Goal: Task Accomplishment & Management: Complete application form

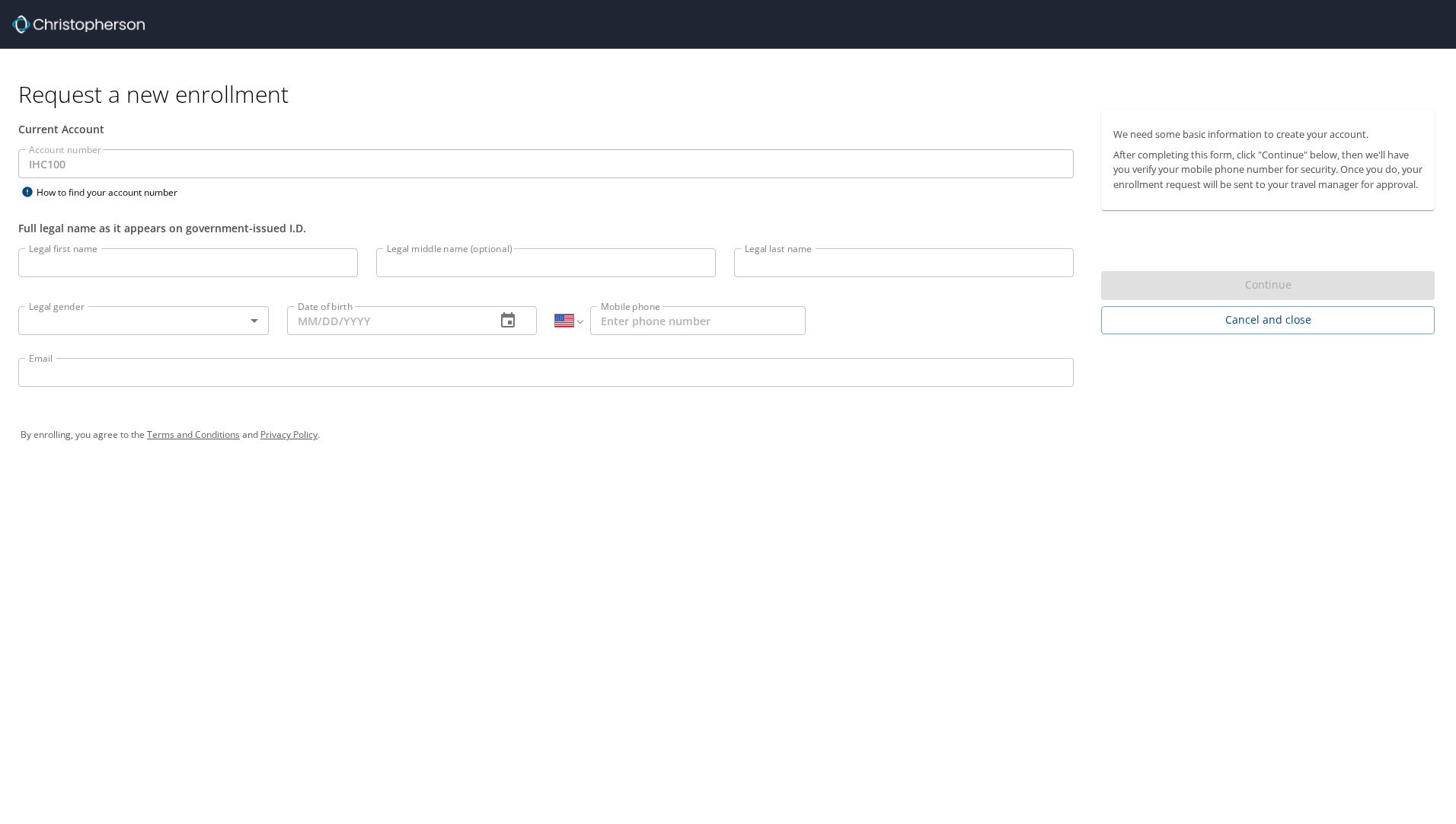
select select "US"
click at [148, 262] on input "Legal first name" at bounding box center [188, 262] width 340 height 29
type input "Kevin"
click at [898, 267] on input "Legal last name" at bounding box center [903, 262] width 340 height 29
type input "Manwaring"
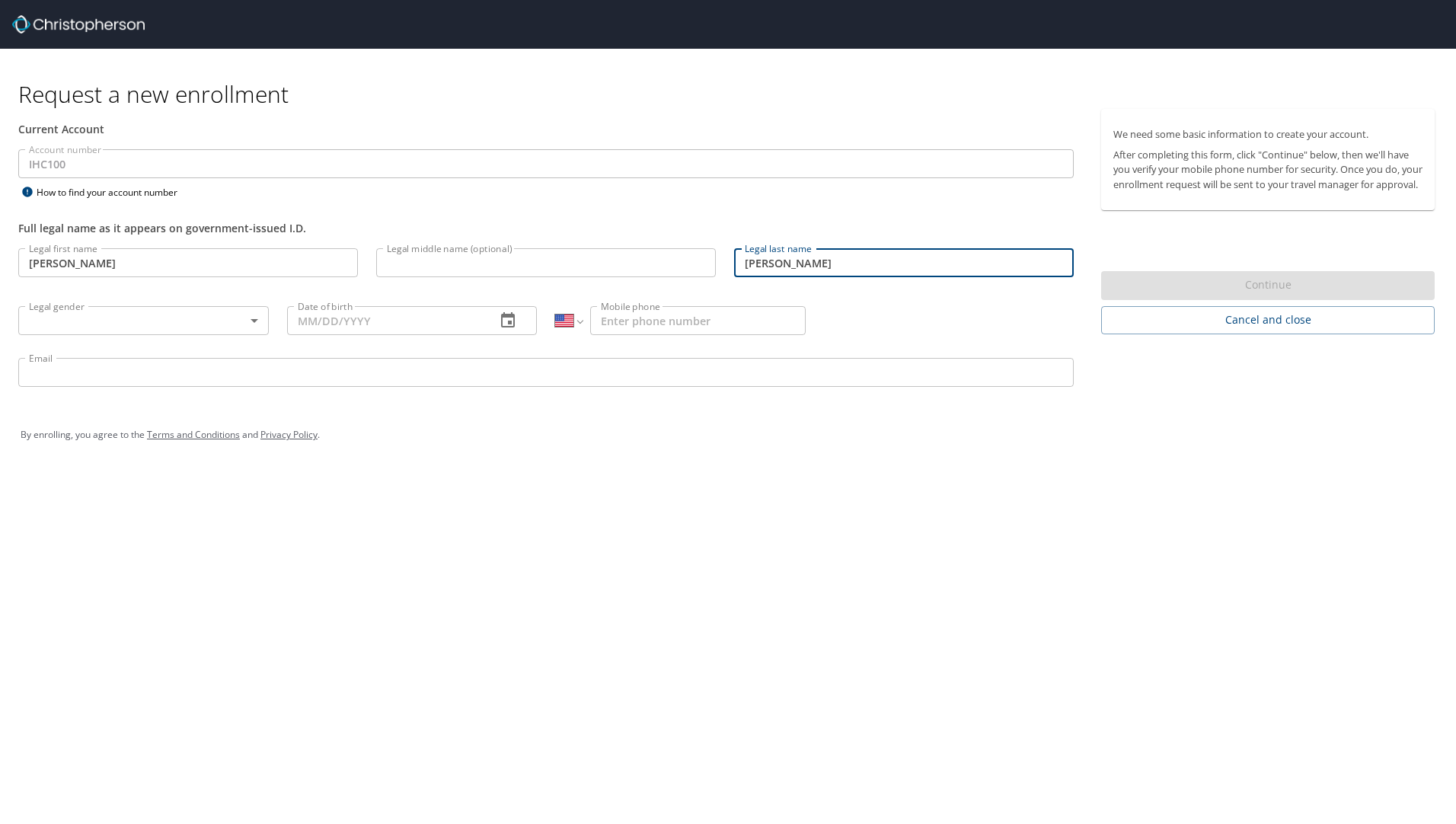
click at [255, 320] on body "Request a new enrollment Current Account Account number IHC100 Account number H…" at bounding box center [728, 412] width 1456 height 824
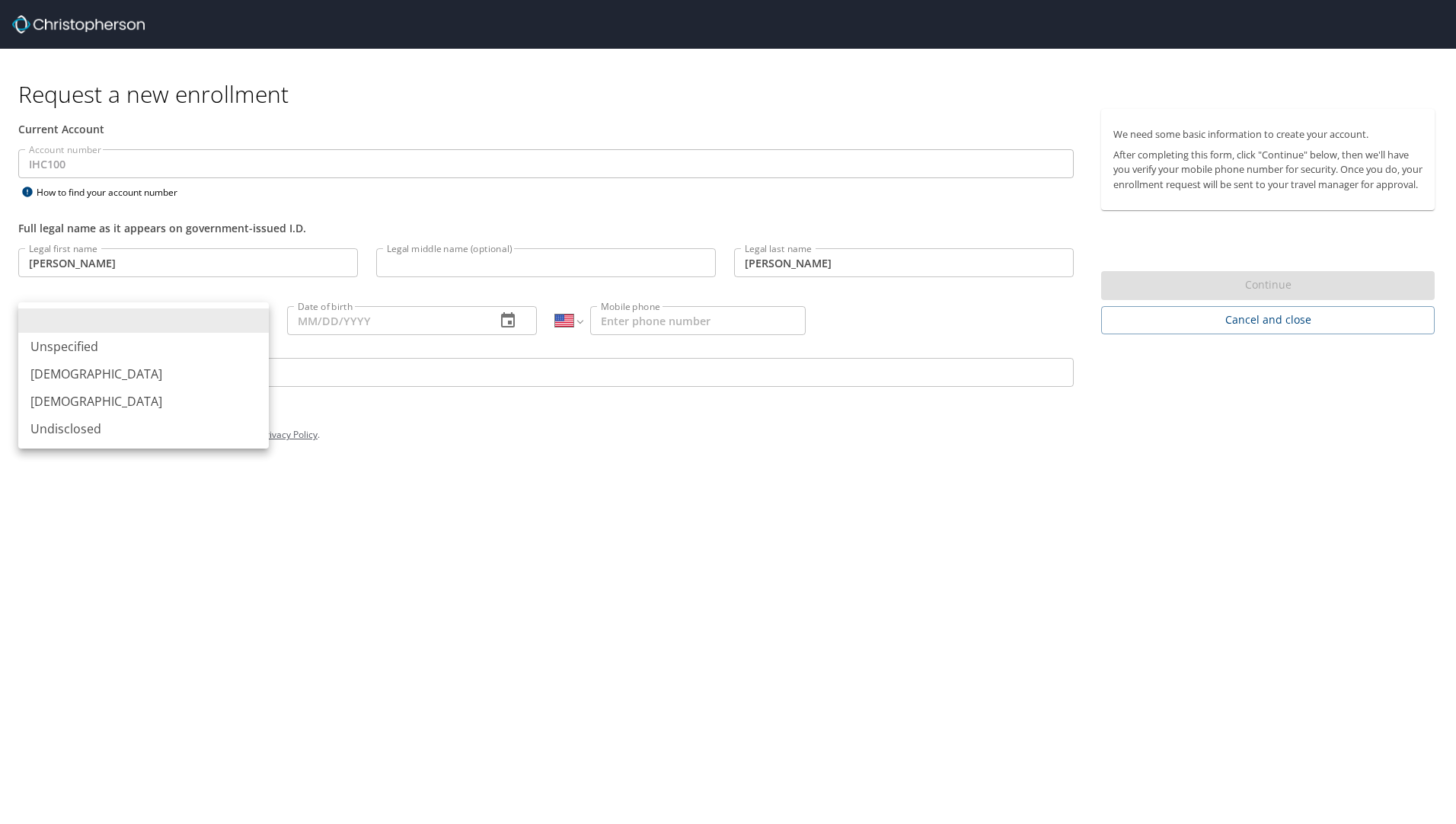
click at [96, 371] on li "Male" at bounding box center [144, 375] width 250 height 28
type input "Male"
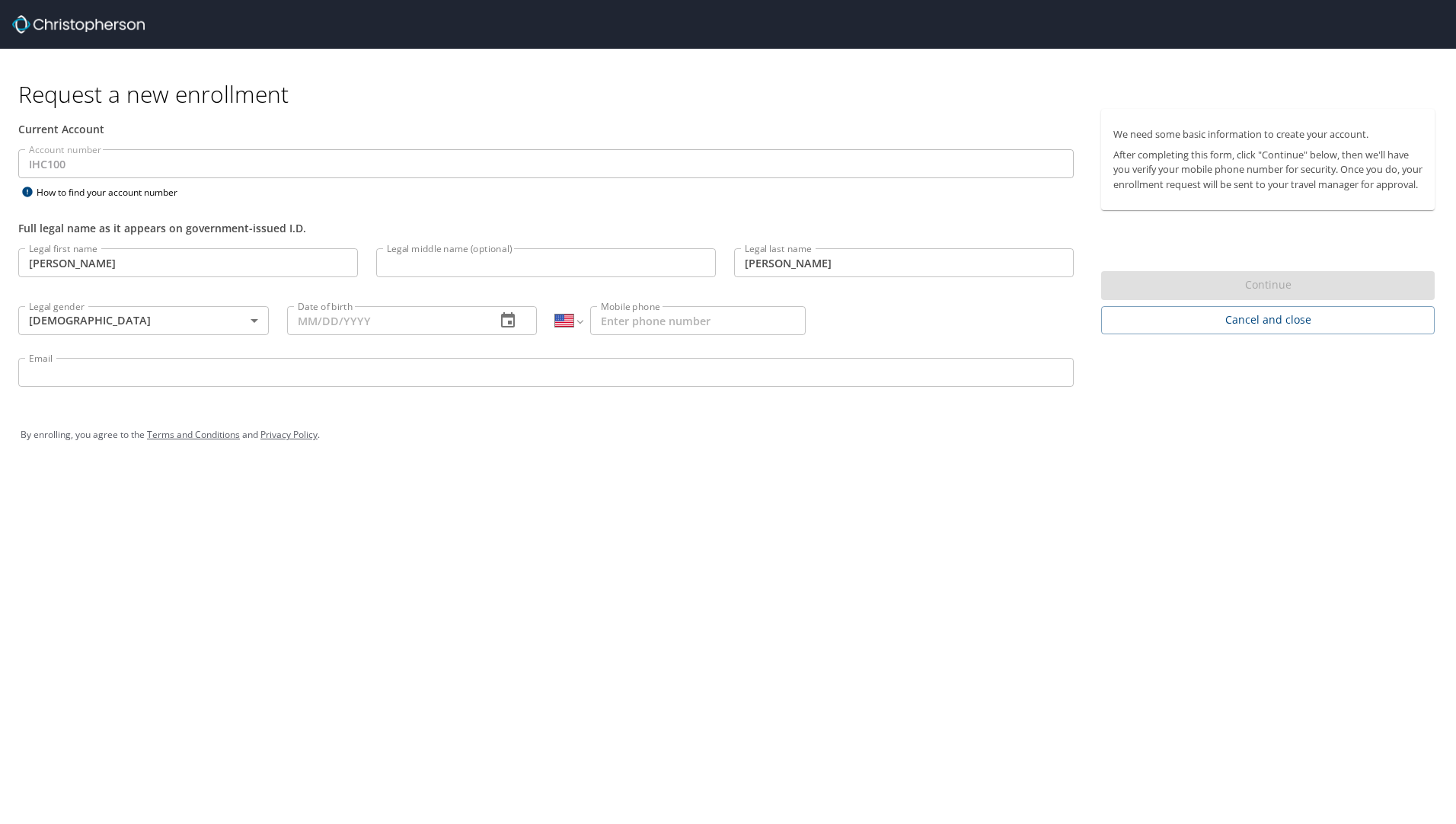
click at [324, 332] on input "Date of birth" at bounding box center [385, 320] width 197 height 29
type input "10/18/1980"
click at [749, 327] on input "Mobile phone" at bounding box center [697, 320] width 216 height 29
type input "(916) 580-9153"
click at [292, 374] on input "Email" at bounding box center [546, 372] width 1055 height 29
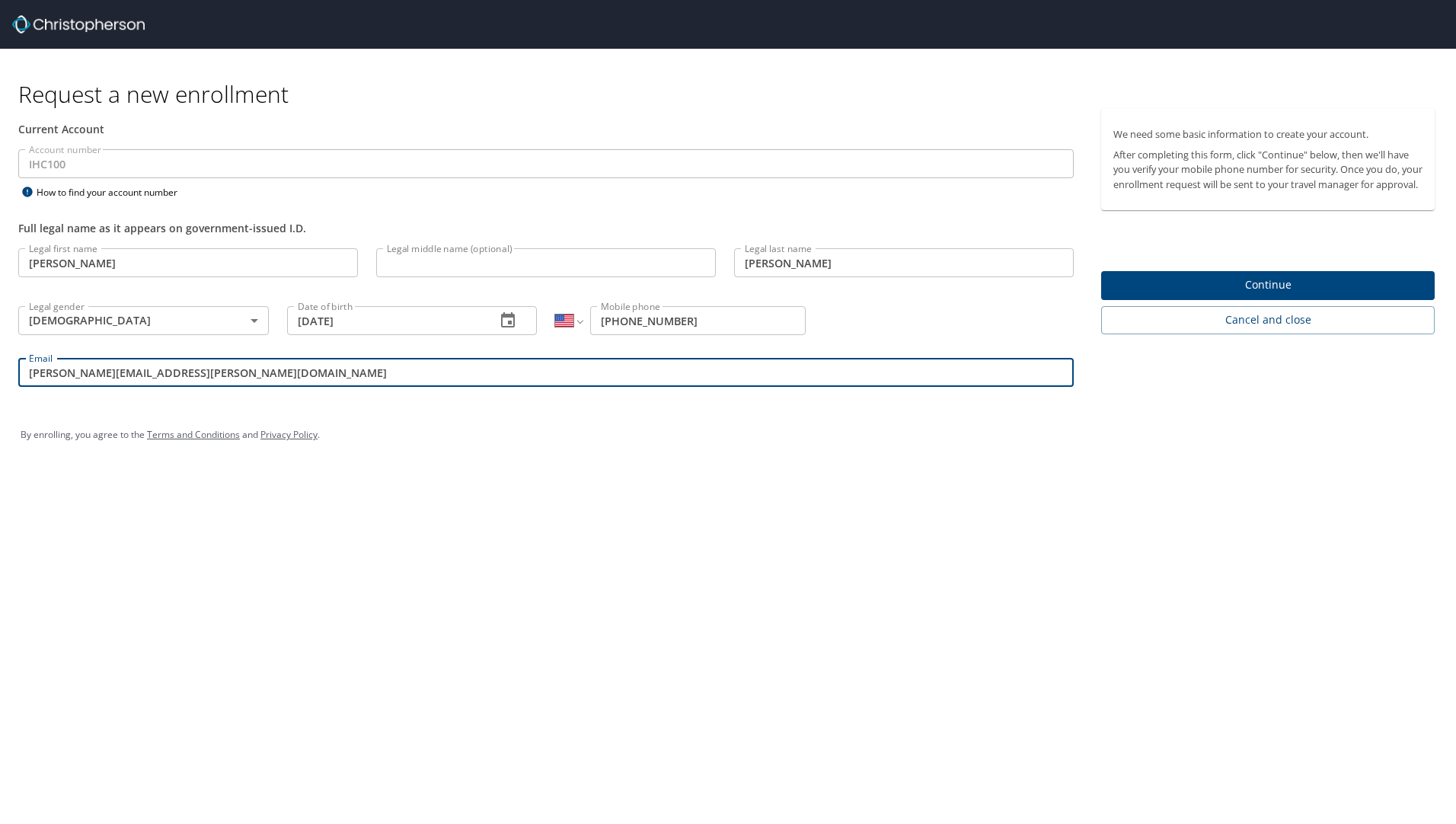
type input "kevin.manwaring@imail.org"
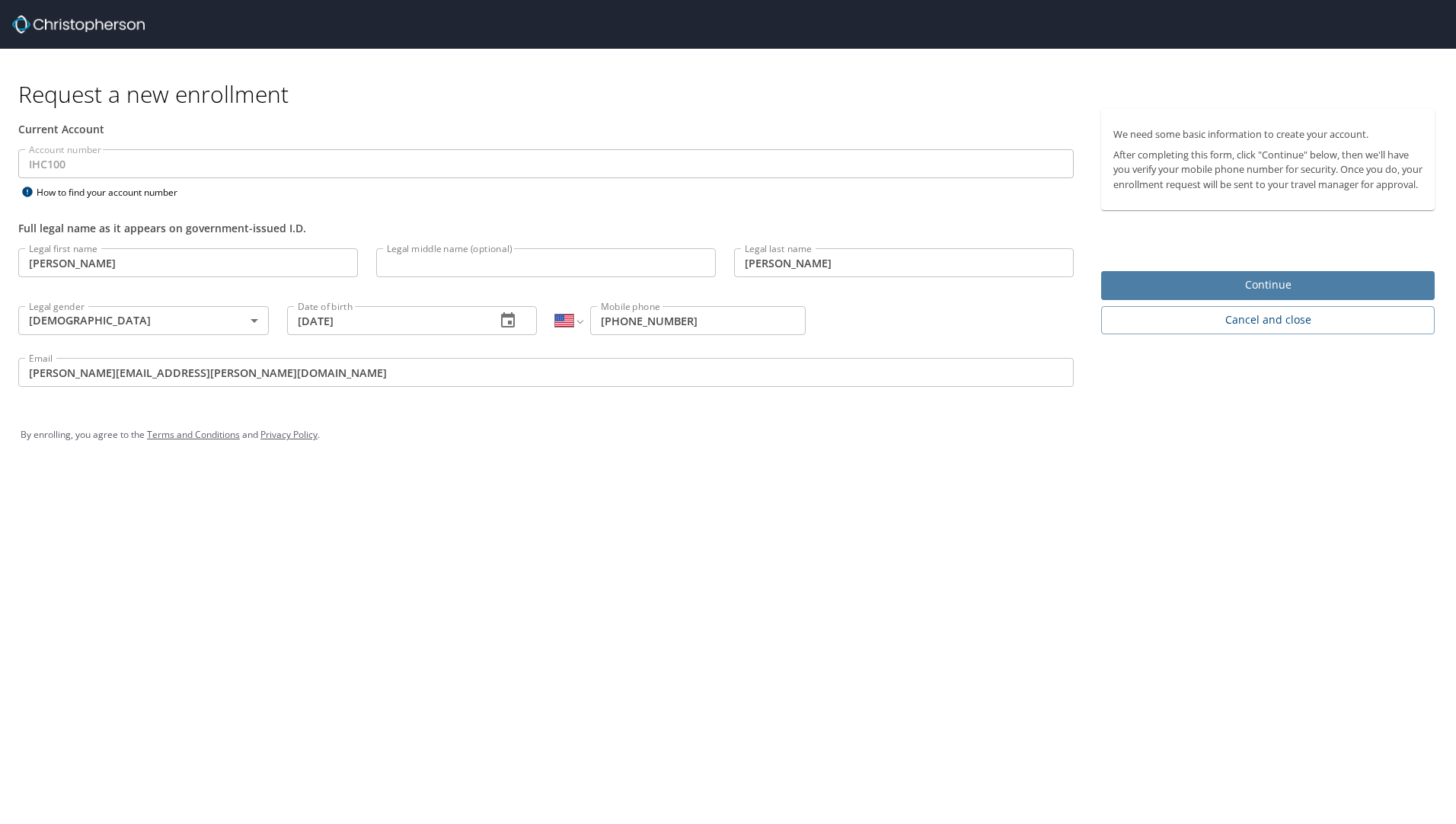
click at [1268, 295] on span "Continue" at bounding box center [1268, 285] width 309 height 19
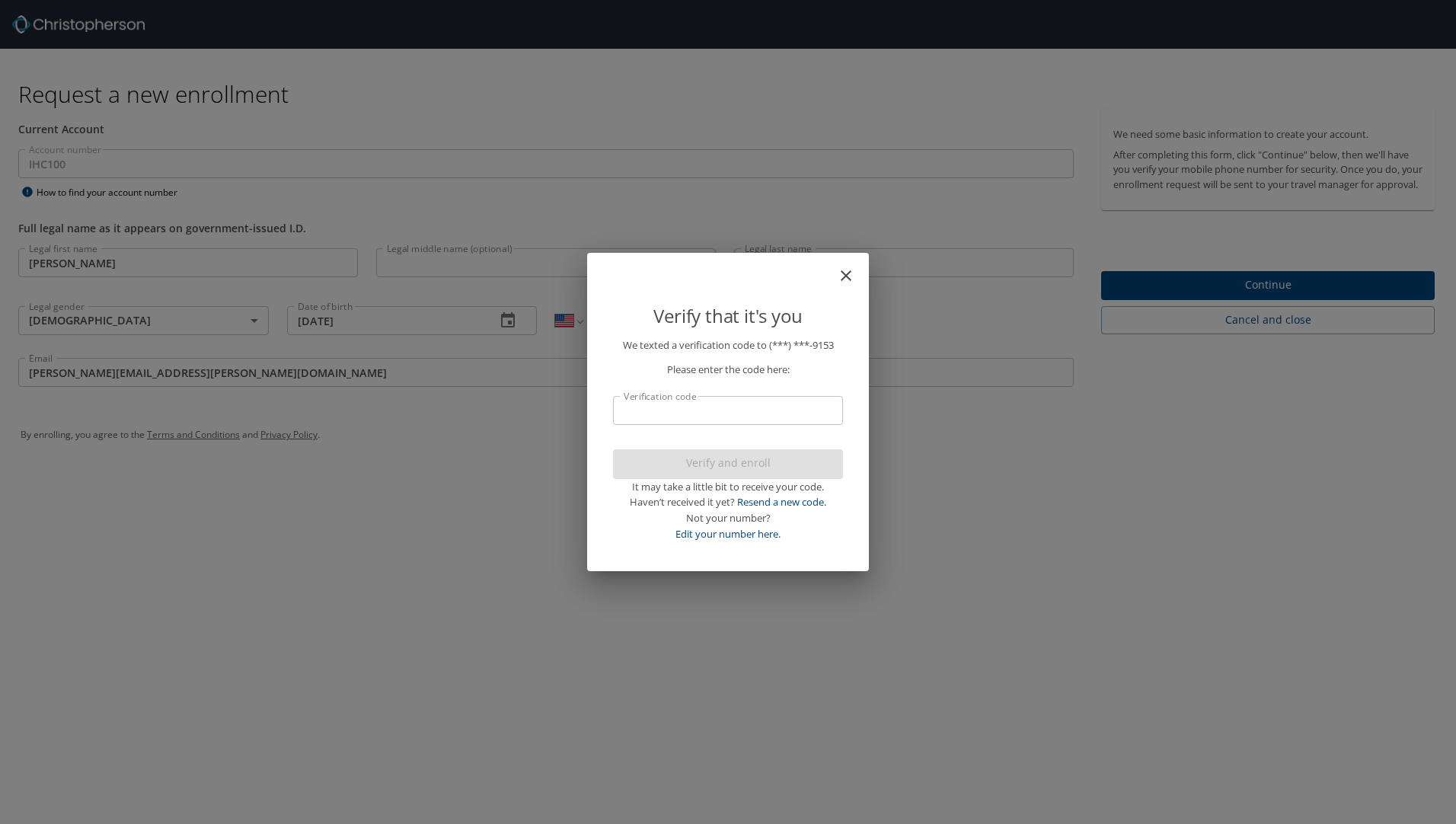
click at [762, 412] on input "Verification code" at bounding box center [727, 410] width 230 height 29
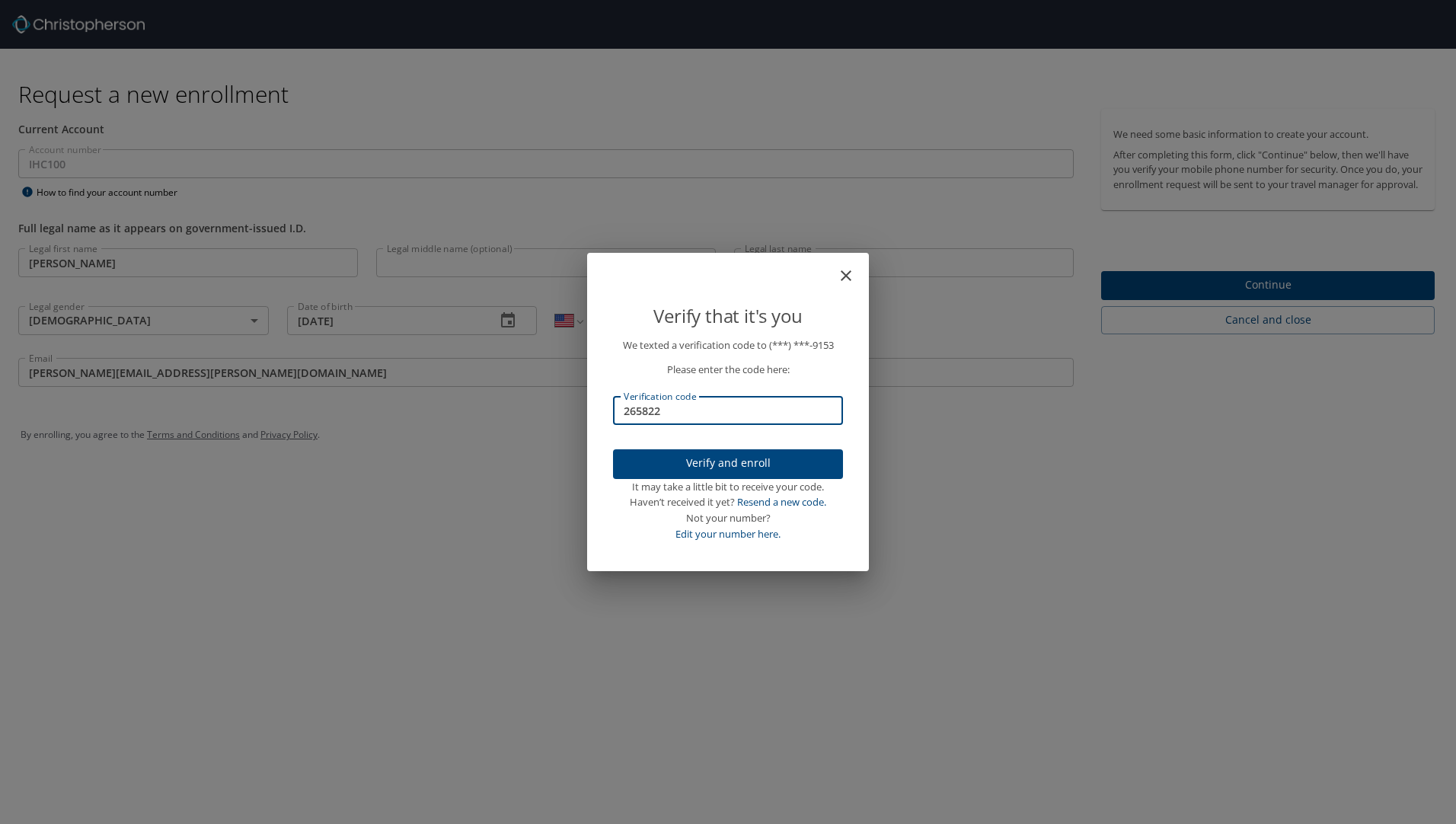
type input "265822"
click at [725, 454] on span "Verify and enroll" at bounding box center [728, 463] width 206 height 19
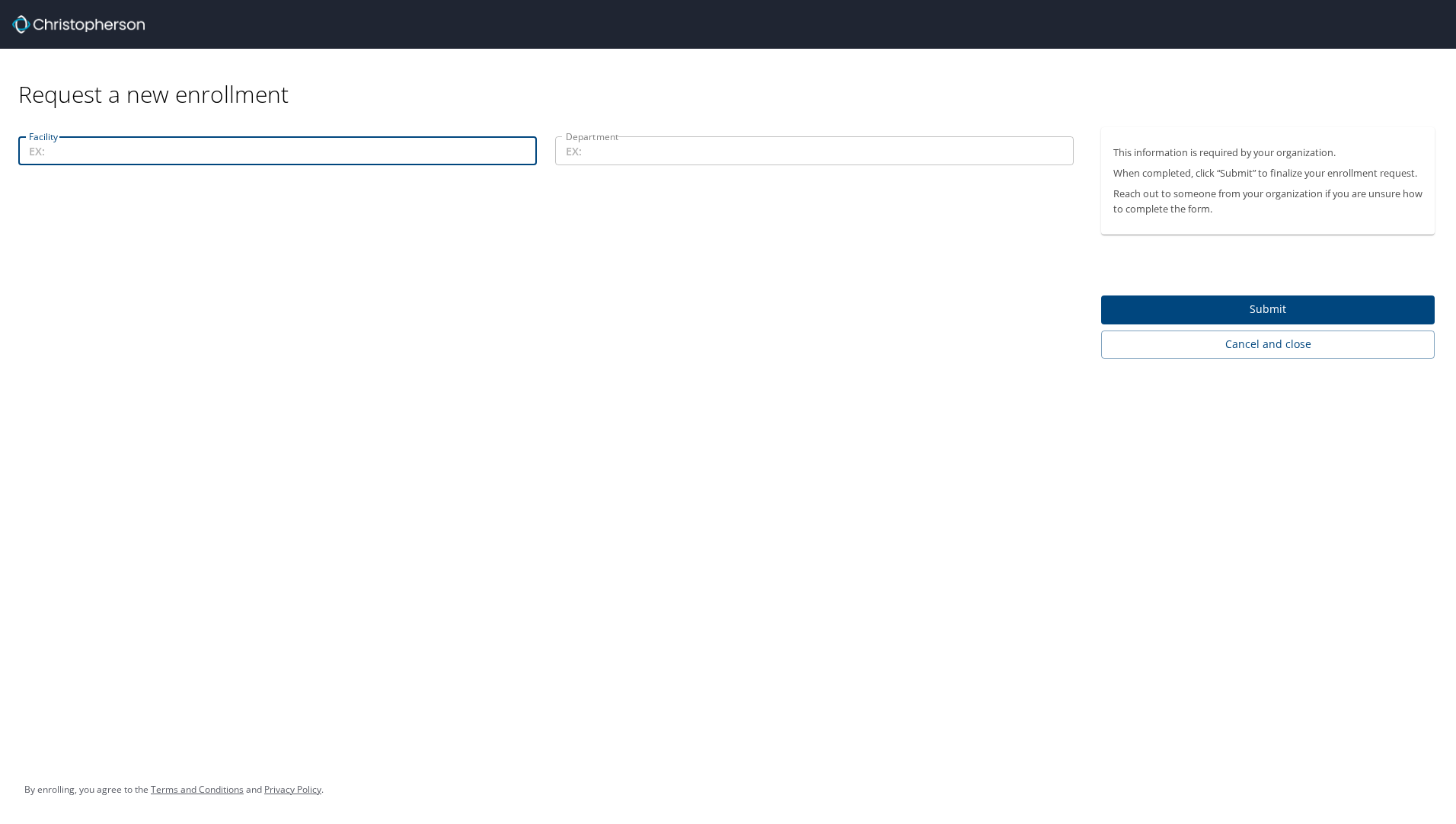
click at [124, 154] on input "Facility" at bounding box center [278, 150] width 518 height 29
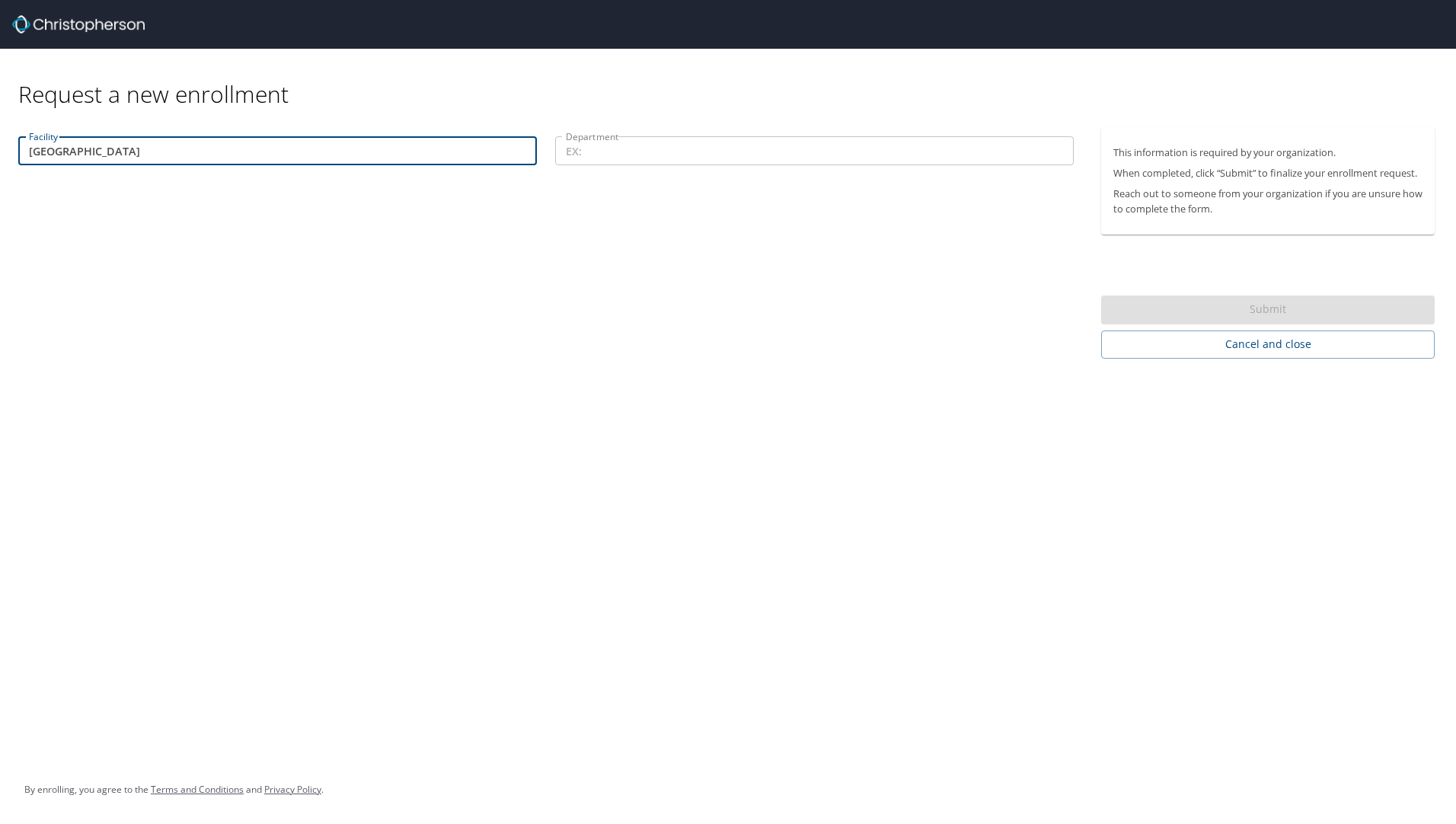
click at [618, 149] on input "Department" at bounding box center [814, 150] width 518 height 29
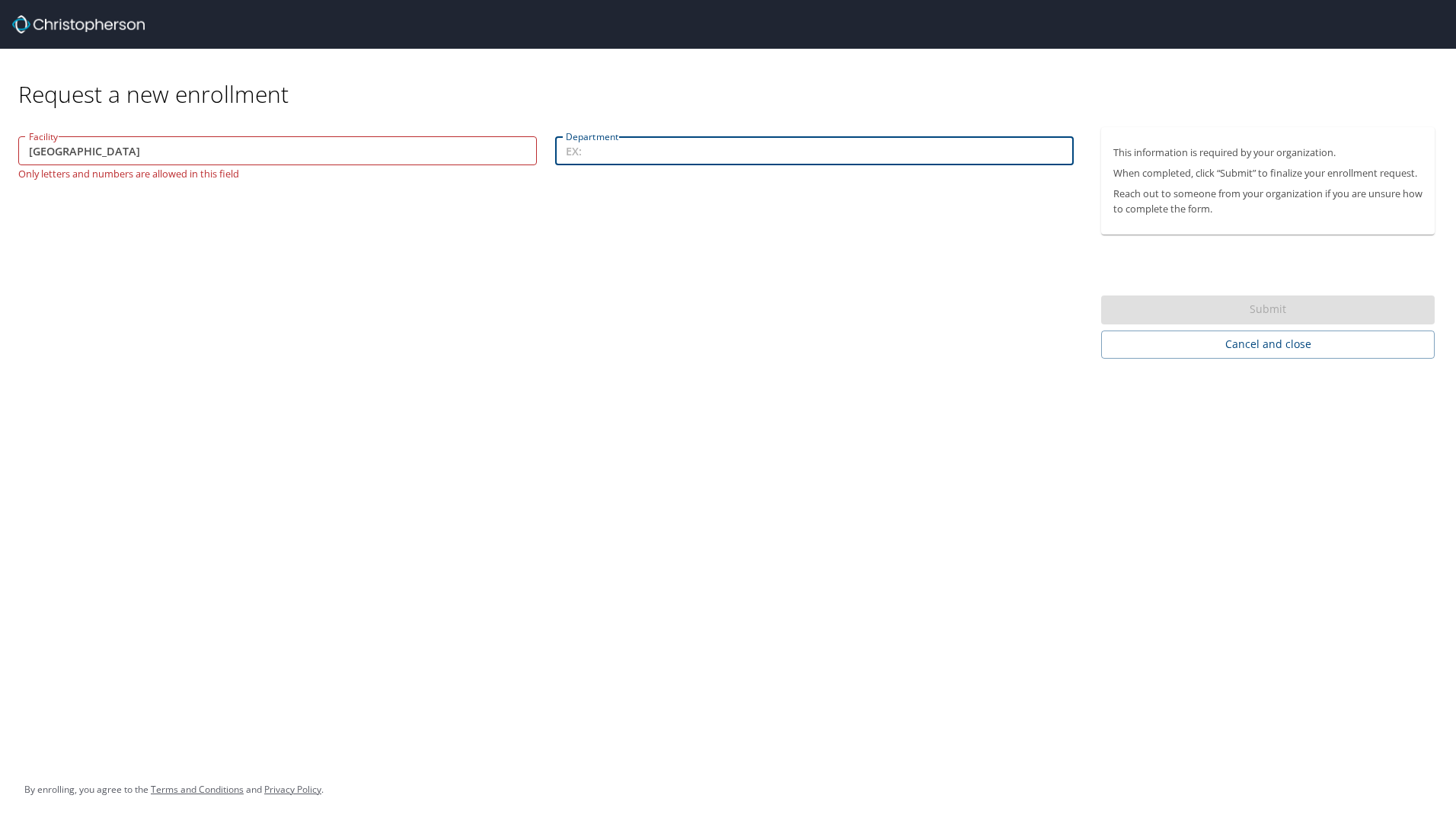
click at [214, 154] on input "Primary Children's Hospital" at bounding box center [278, 150] width 518 height 29
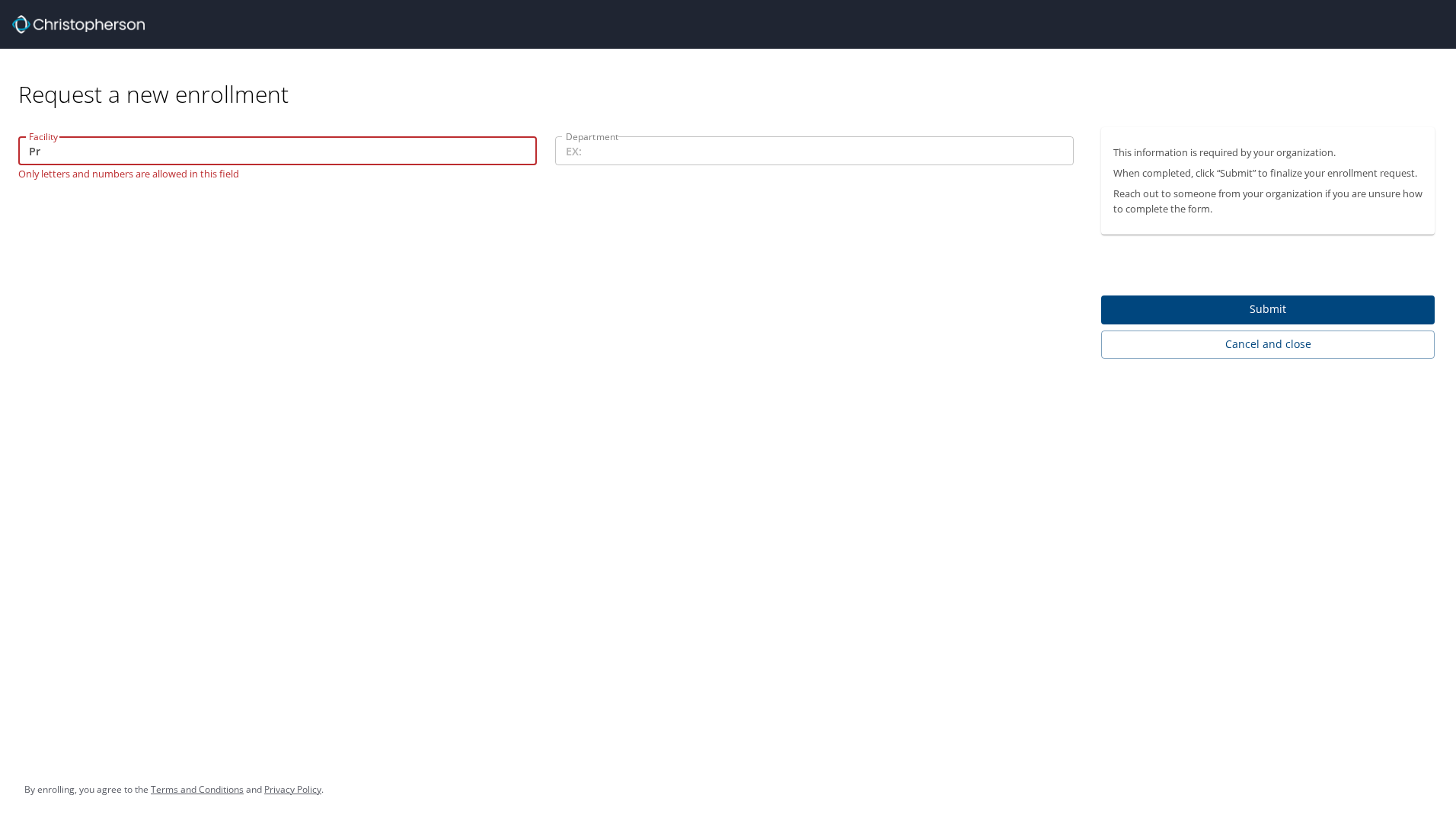
type input "P"
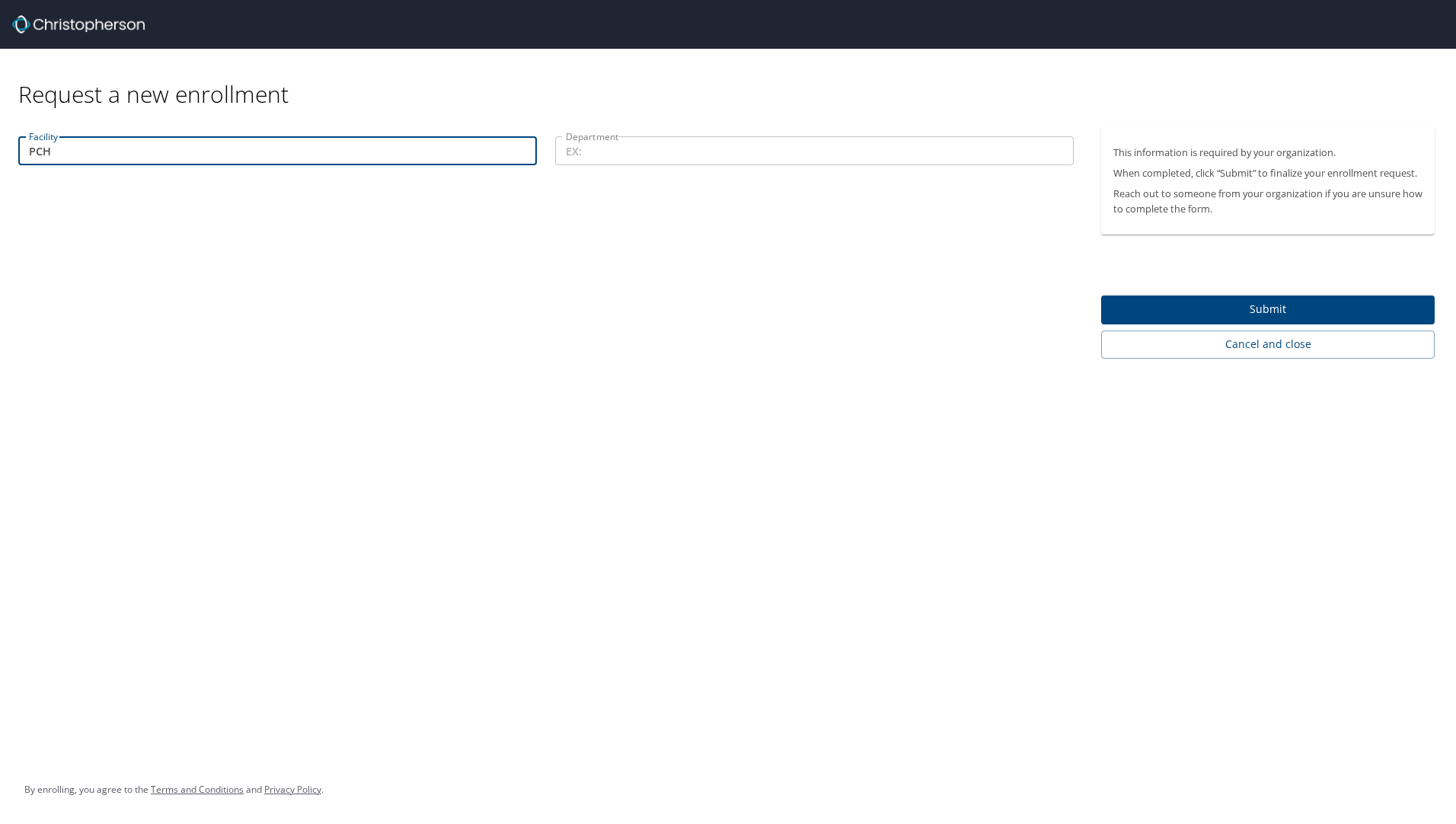
click at [89, 146] on input "PCH" at bounding box center [278, 150] width 518 height 29
type input "Primary Children Hospital"
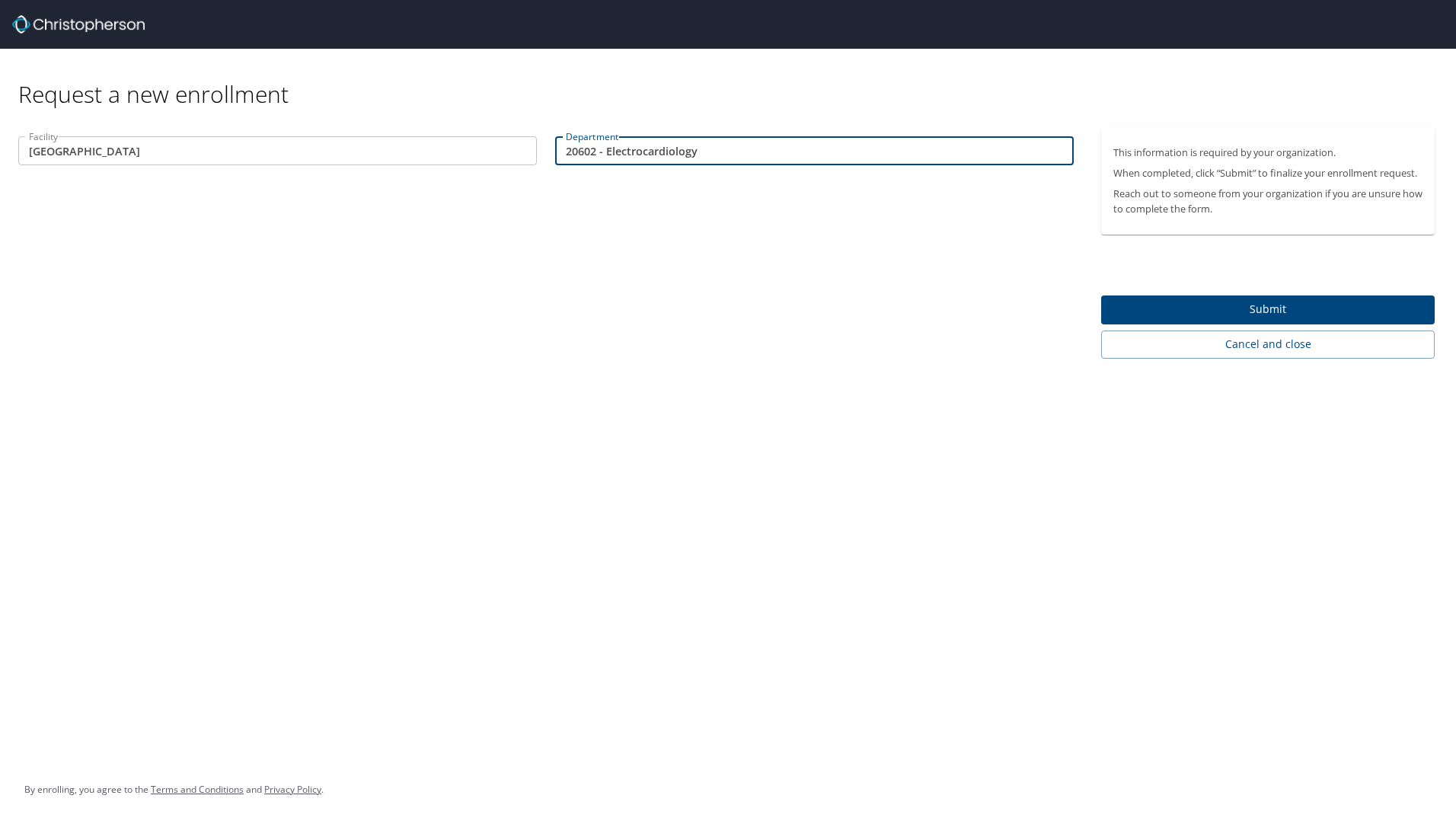
type input "20602 - Electrocardiology"
click at [1235, 311] on span "Submit" at bounding box center [1268, 309] width 309 height 19
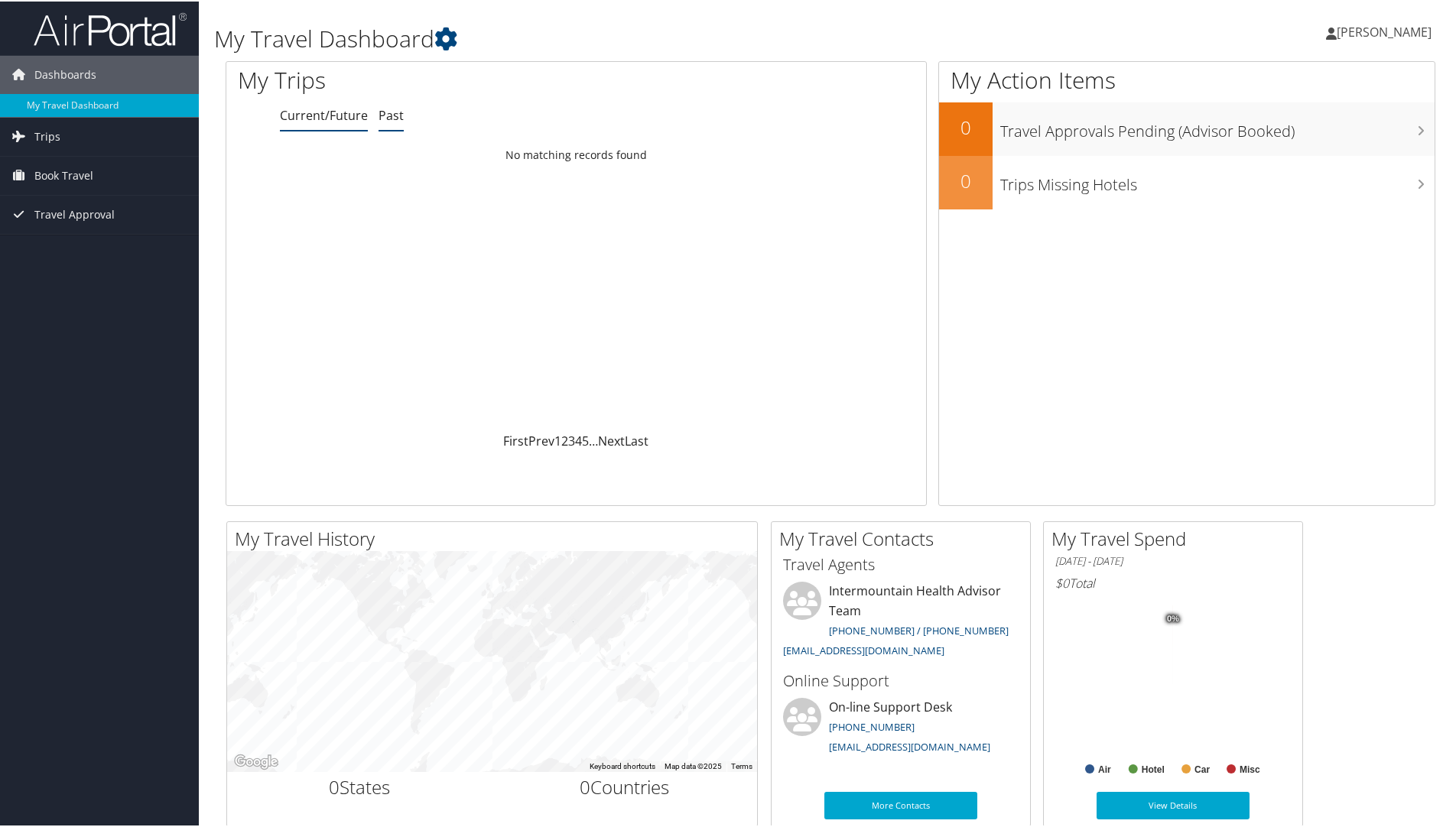
click at [395, 116] on link "Past" at bounding box center [392, 114] width 26 height 17
click at [327, 117] on link "Current/Future" at bounding box center [323, 114] width 88 height 17
click at [1348, 32] on span "[PERSON_NAME]" at bounding box center [1384, 30] width 95 height 17
click at [1295, 136] on link "View Travel Profile" at bounding box center [1342, 136] width 170 height 26
click at [67, 71] on span "Dashboards" at bounding box center [65, 73] width 62 height 39
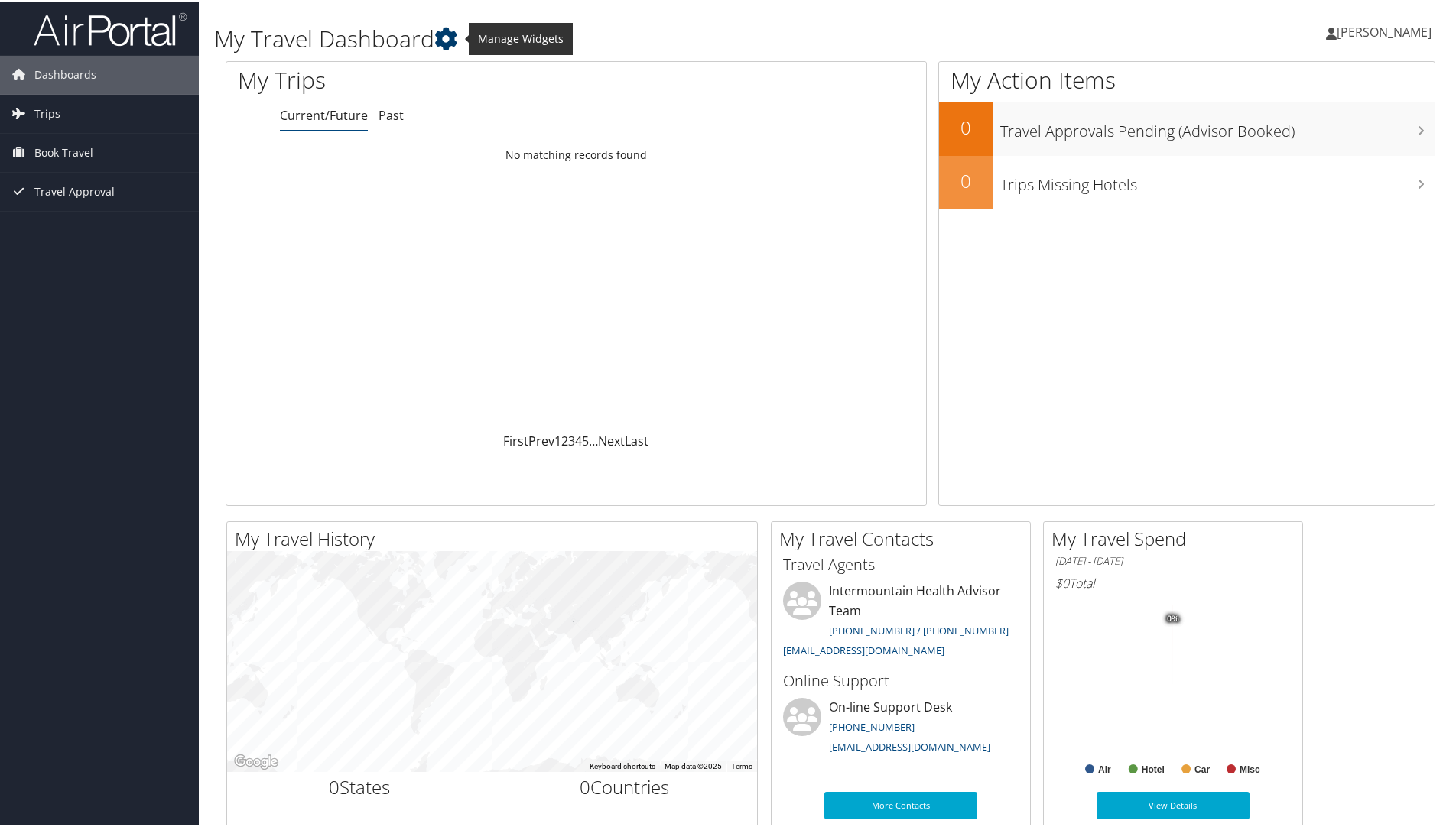
click at [455, 36] on icon at bounding box center [445, 37] width 23 height 23
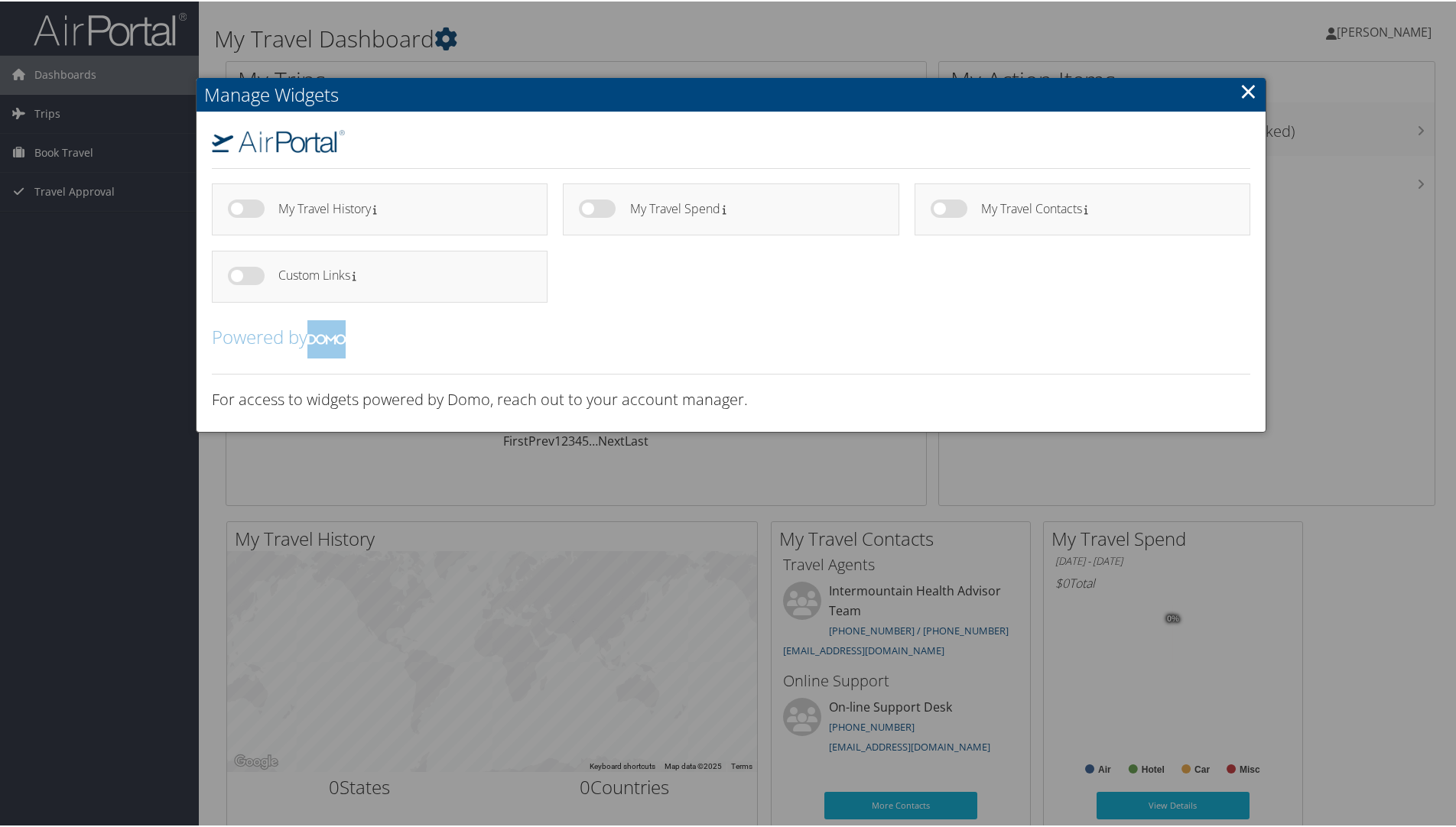
click at [455, 36] on div at bounding box center [731, 414] width 1462 height 827
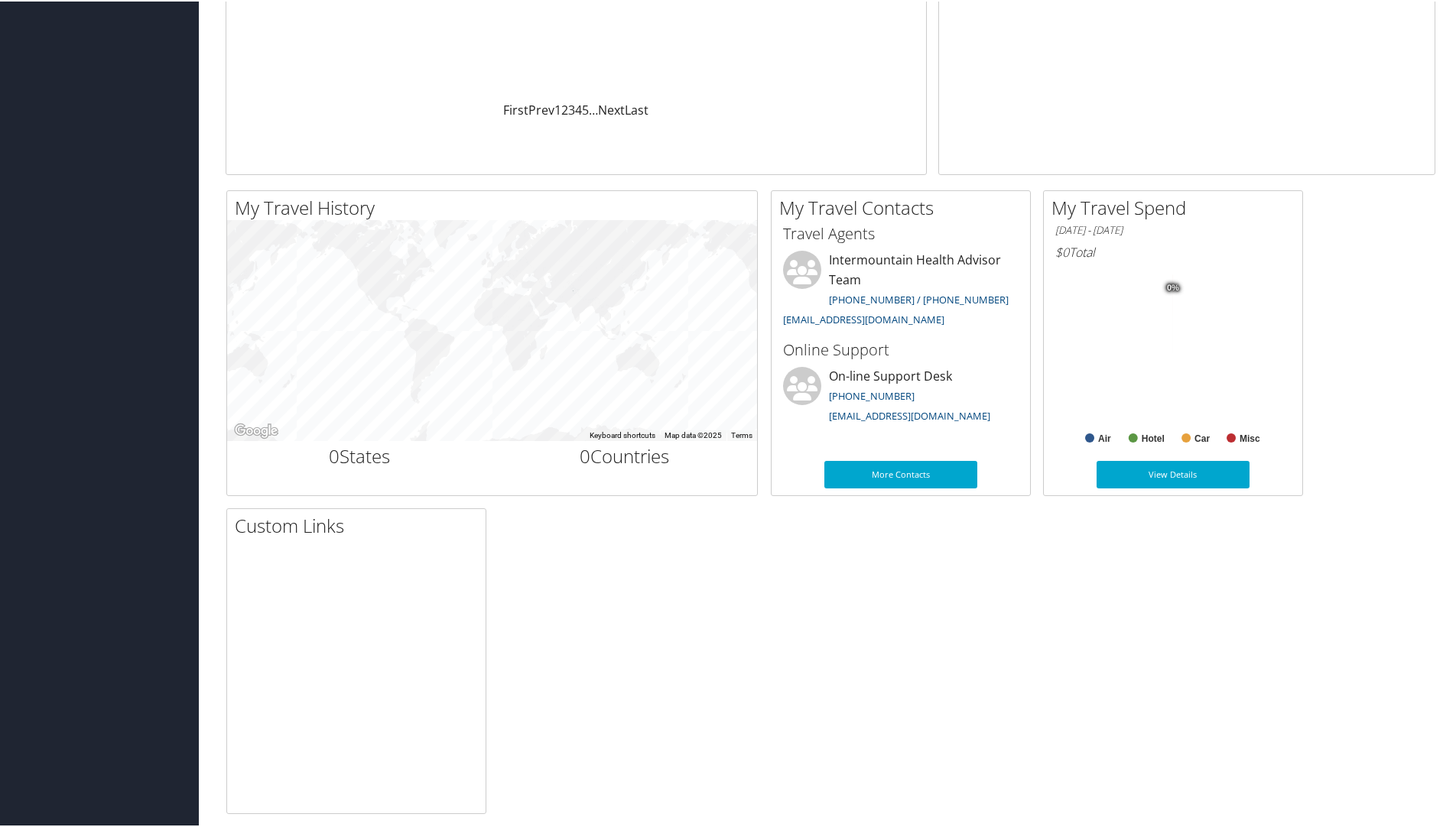
scroll to position [343, 0]
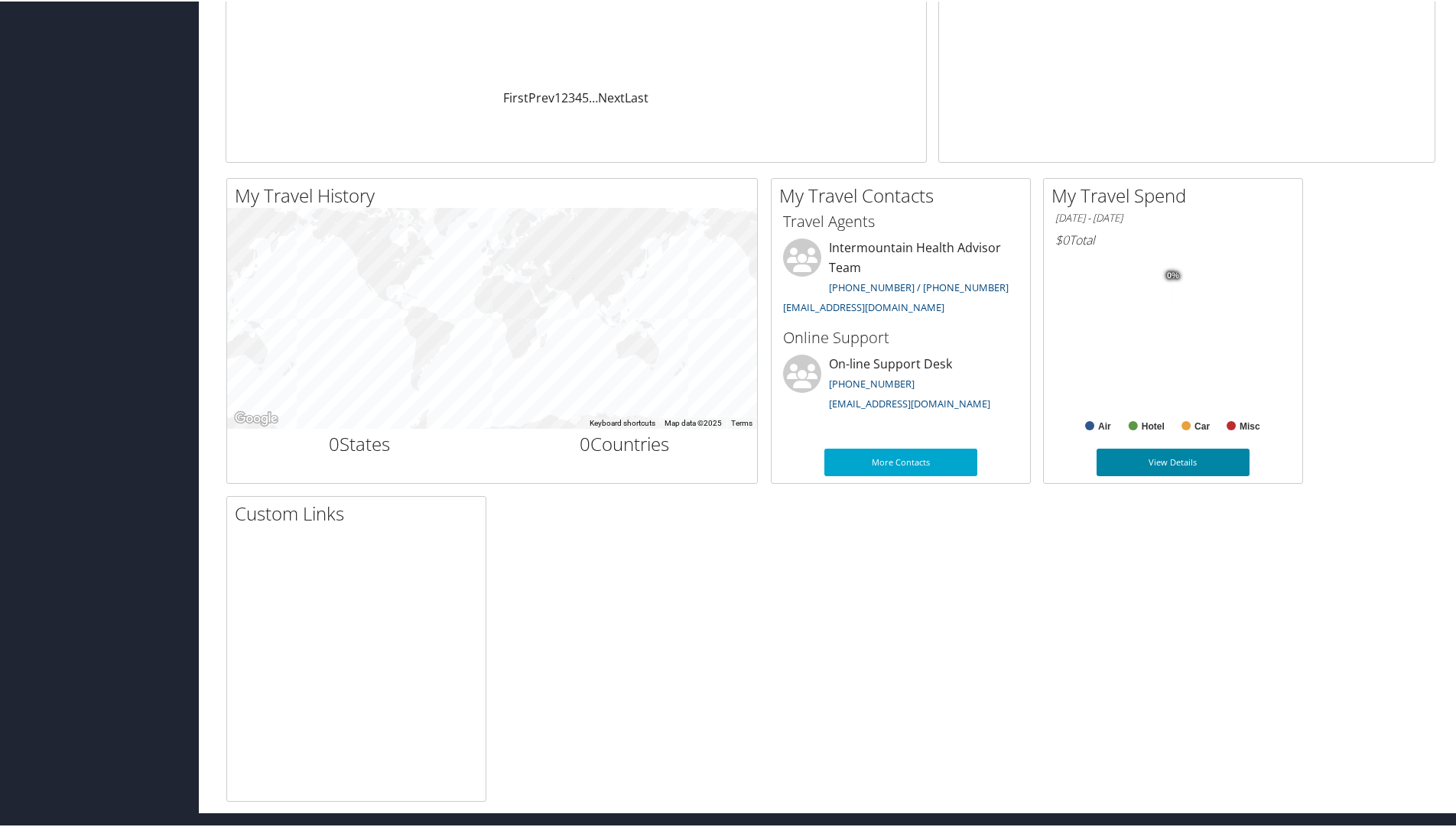
click at [1154, 463] on link "View Details" at bounding box center [1172, 461] width 153 height 28
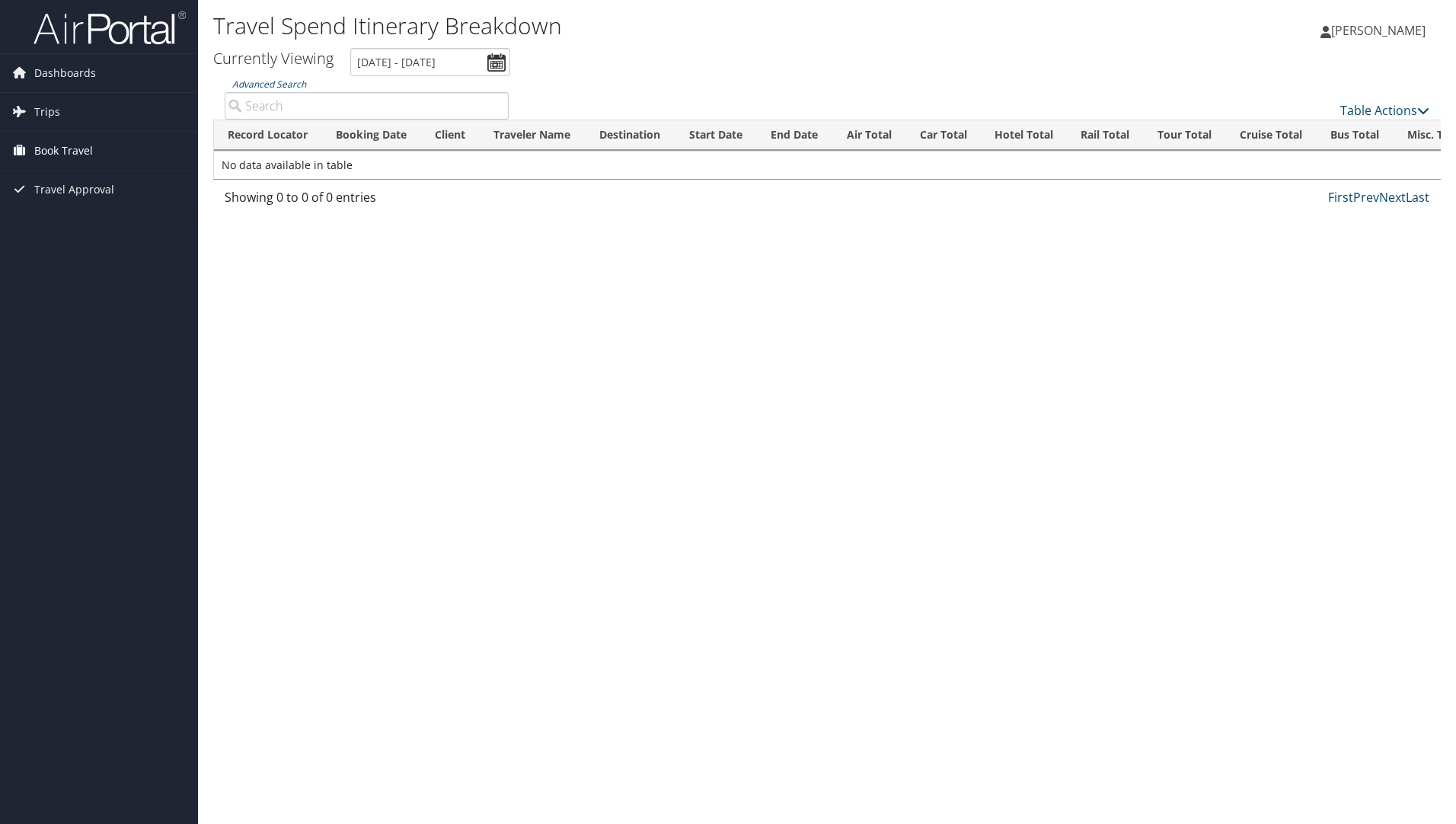
click at [62, 150] on span "Book Travel" at bounding box center [64, 151] width 59 height 38
click at [48, 77] on span "Dashboards" at bounding box center [65, 73] width 62 height 38
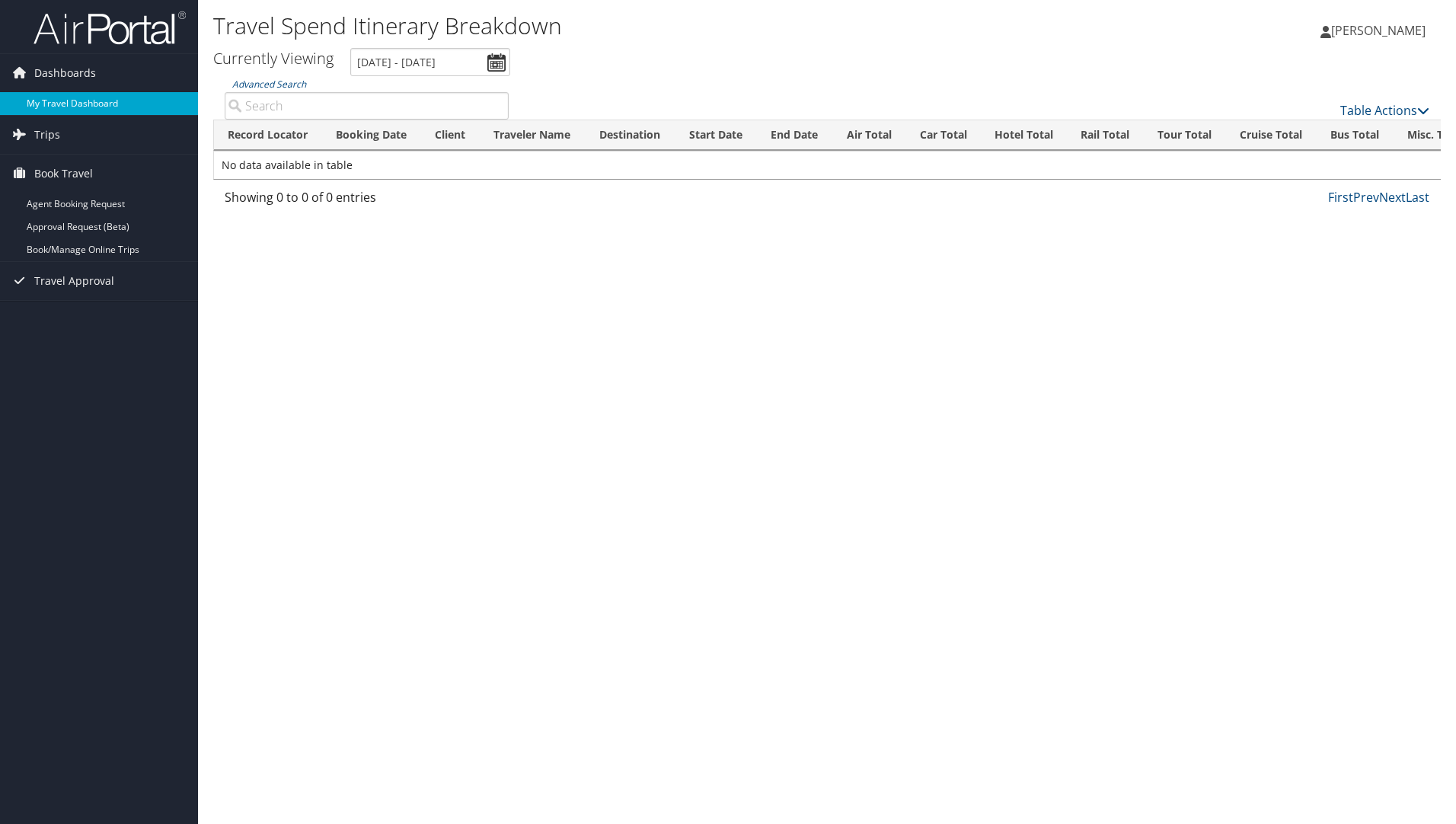
click at [58, 99] on link "My Travel Dashboard" at bounding box center [99, 103] width 198 height 23
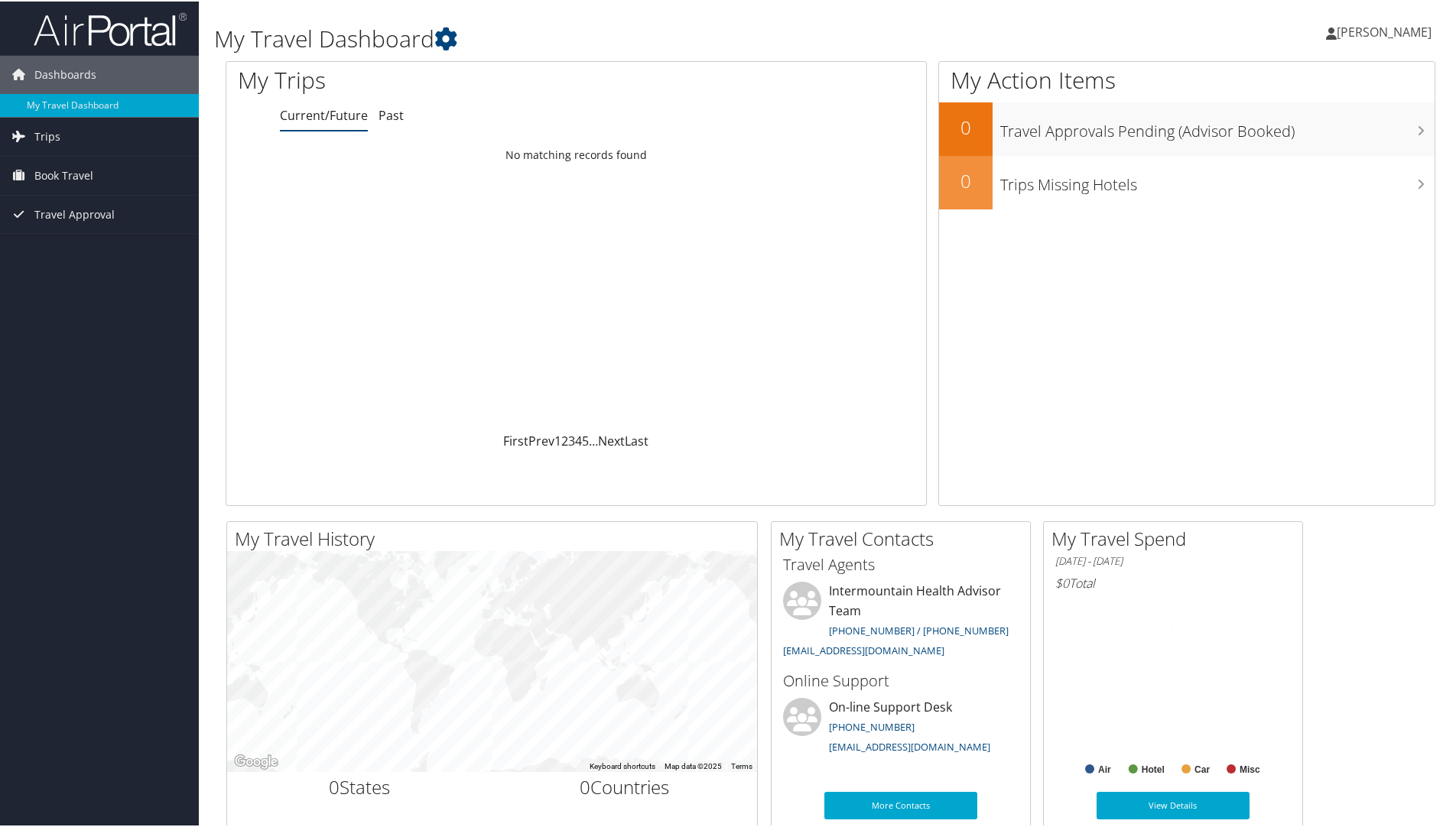
click at [1359, 30] on span "[PERSON_NAME]" at bounding box center [1384, 30] width 95 height 17
click at [1283, 82] on link "My Settings" at bounding box center [1342, 84] width 170 height 26
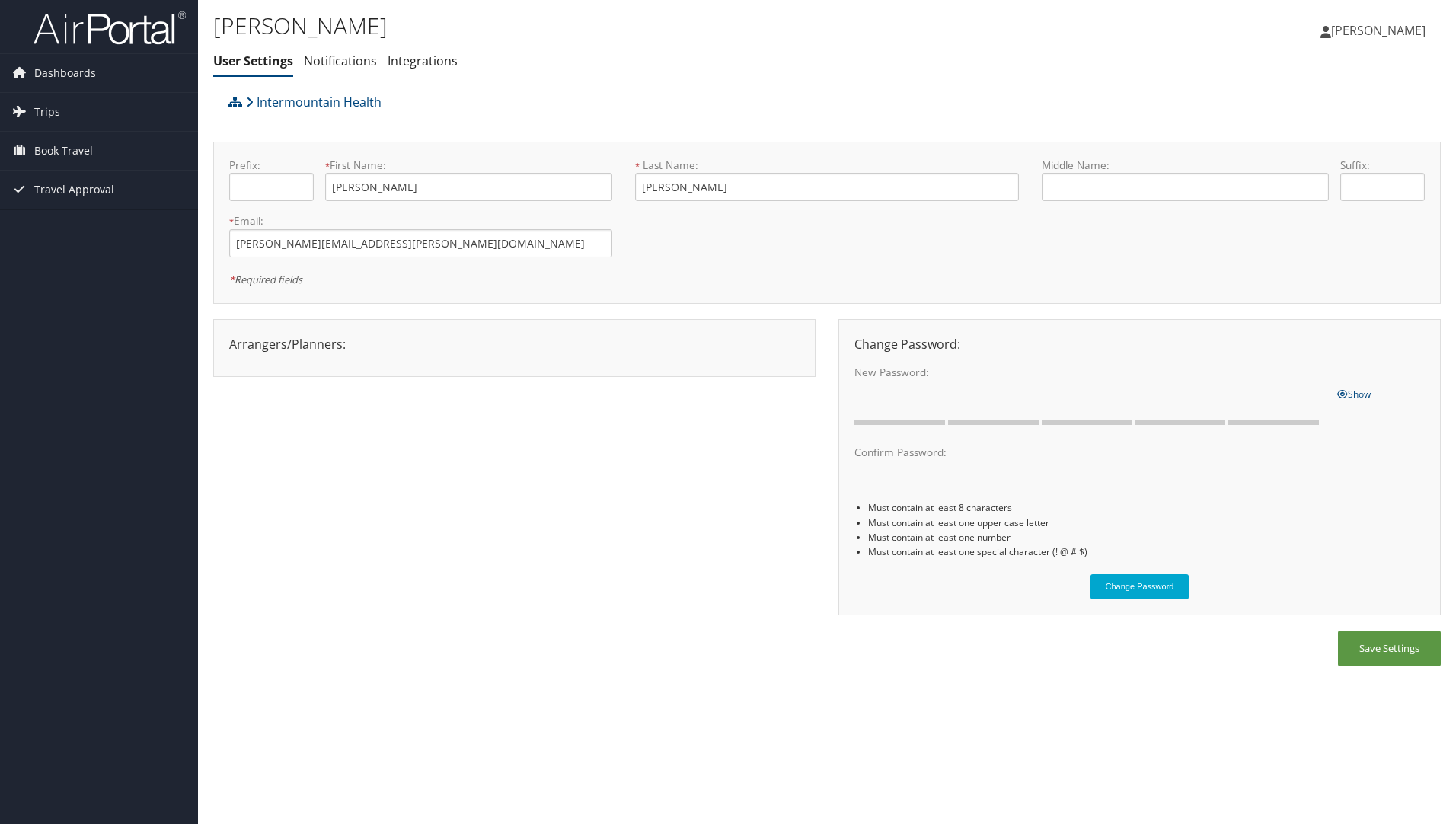
click at [1390, 33] on span "[PERSON_NAME]" at bounding box center [1378, 30] width 95 height 17
click at [1293, 246] on link "Sign Out" at bounding box center [1340, 248] width 169 height 26
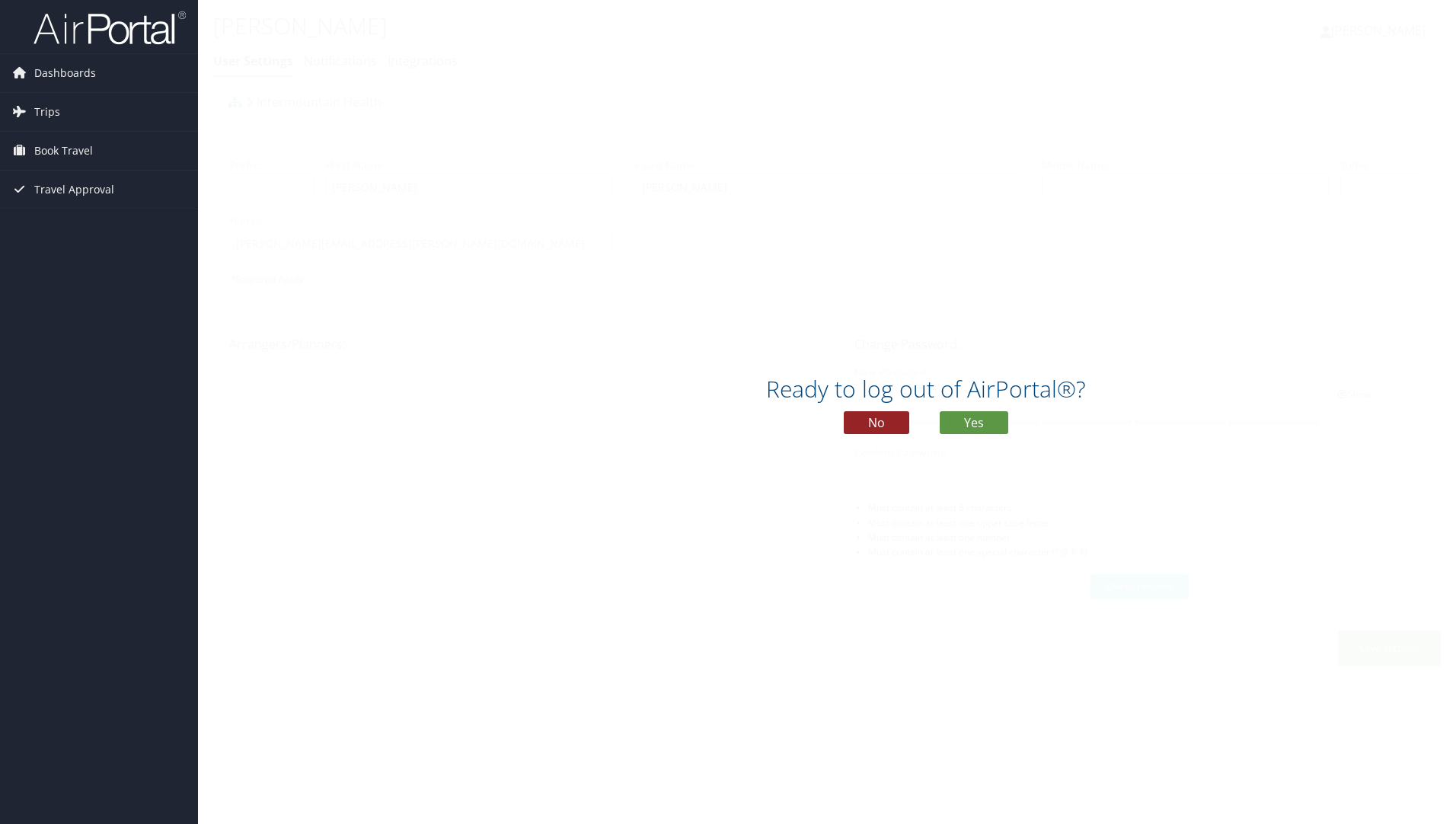
click at [889, 414] on button "No" at bounding box center [876, 422] width 65 height 23
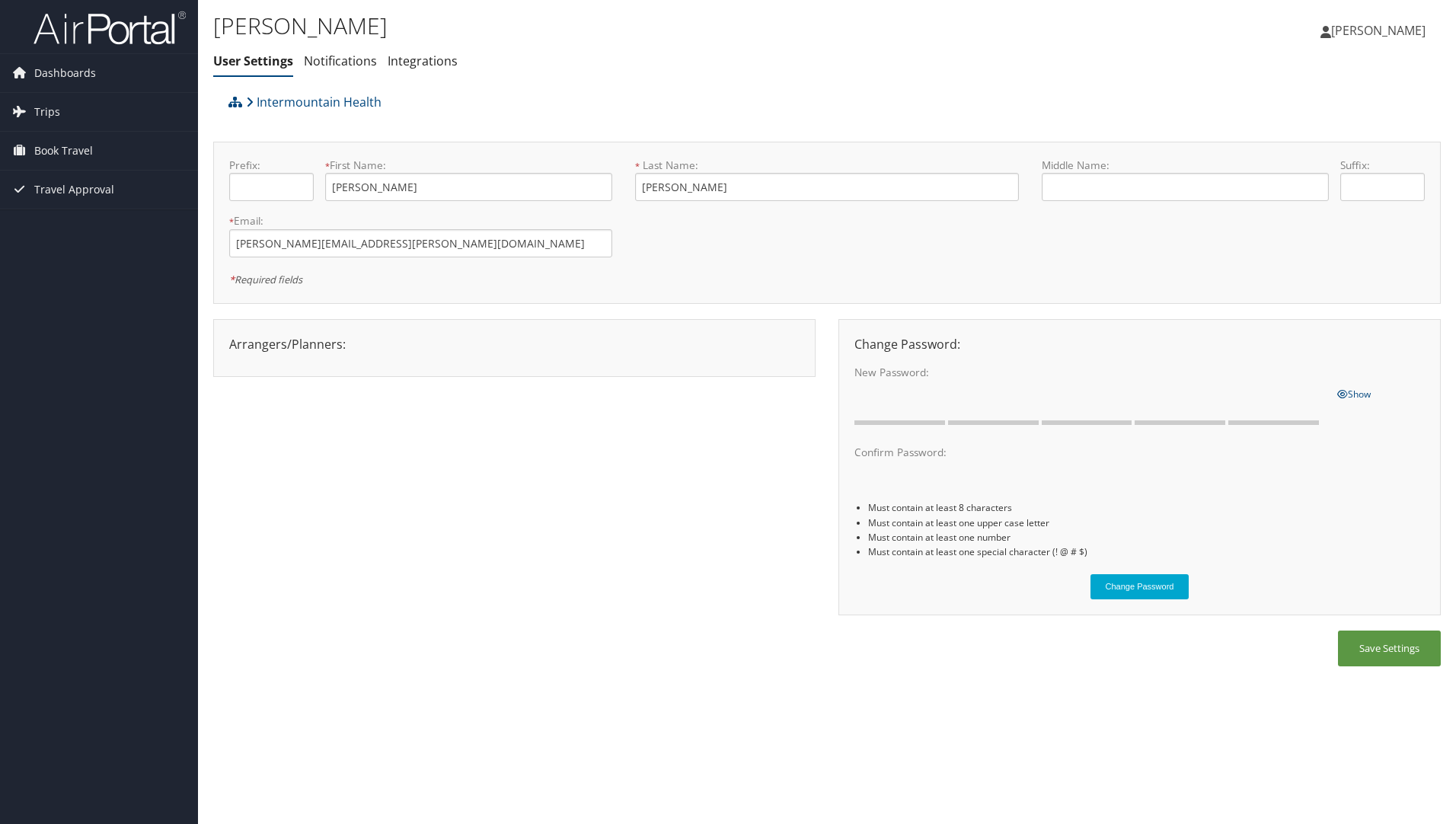
click at [1398, 34] on span "[PERSON_NAME]" at bounding box center [1378, 30] width 95 height 17
click at [1297, 241] on link "Sign Out" at bounding box center [1340, 248] width 169 height 26
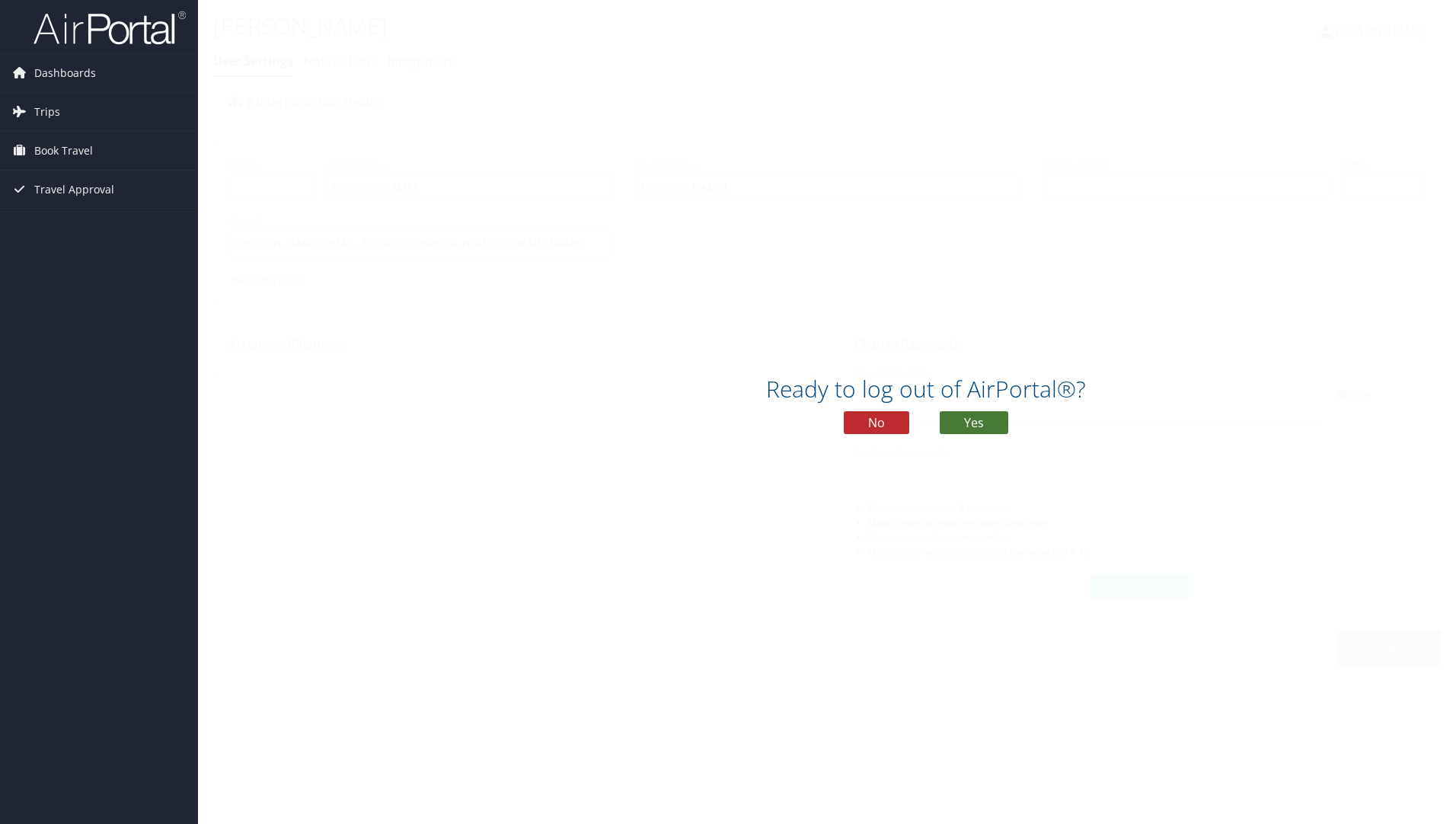
click at [992, 422] on button "Yes" at bounding box center [974, 422] width 69 height 23
